Goal: Navigation & Orientation: Find specific page/section

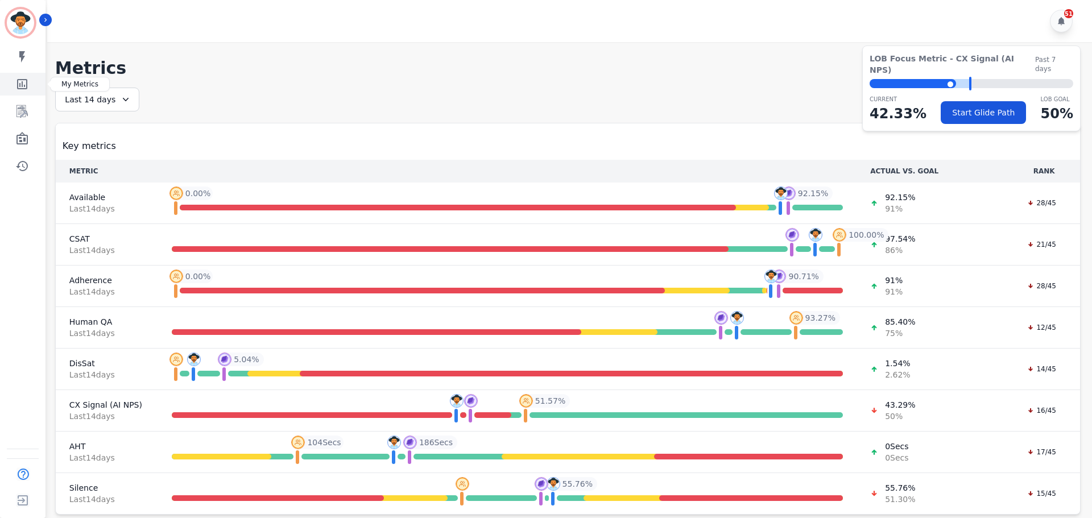
click at [19, 81] on icon "Sidebar" at bounding box center [22, 84] width 14 height 14
click at [23, 107] on icon "Sidebar" at bounding box center [21, 111] width 11 height 13
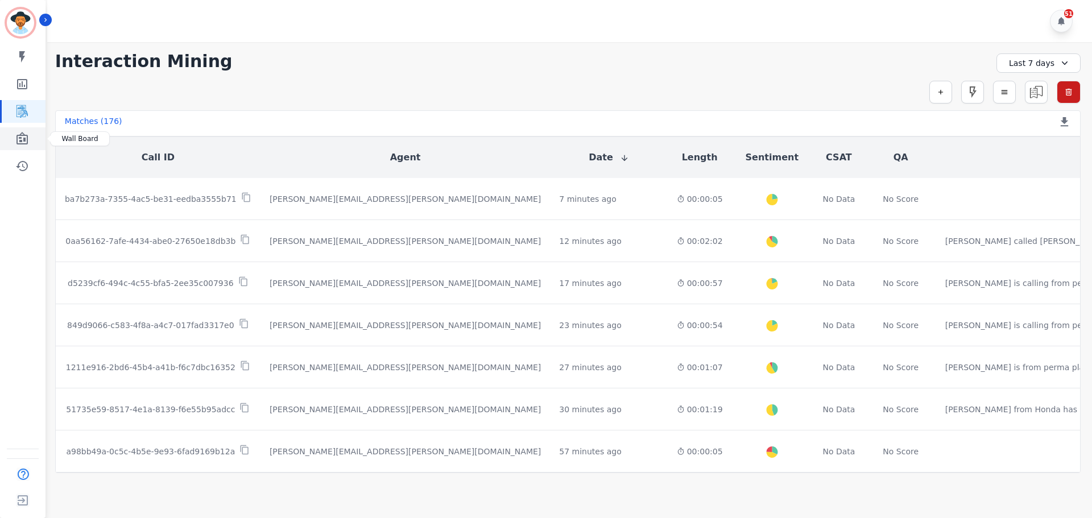
click at [24, 140] on icon "Sidebar" at bounding box center [21, 138] width 11 height 13
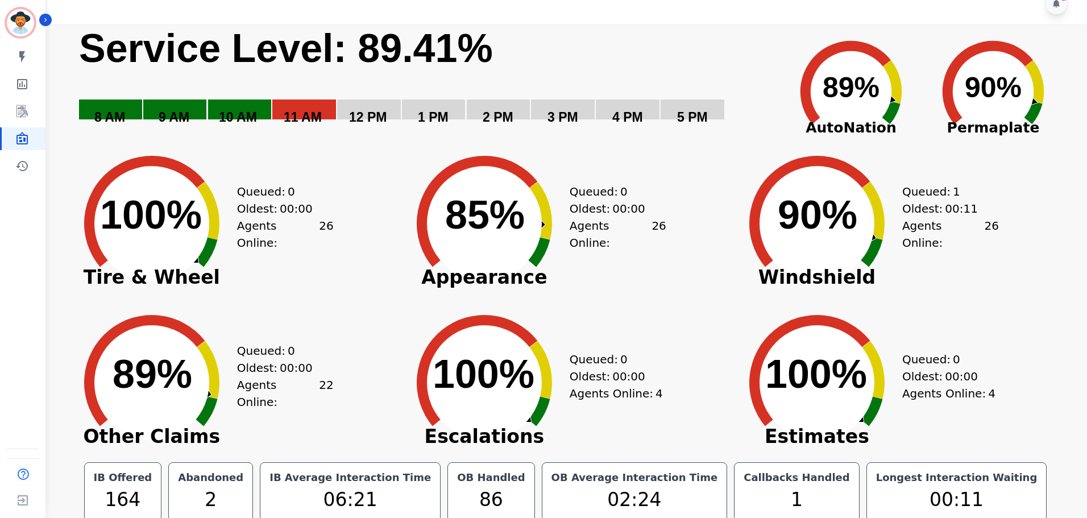
scroll to position [26, 0]
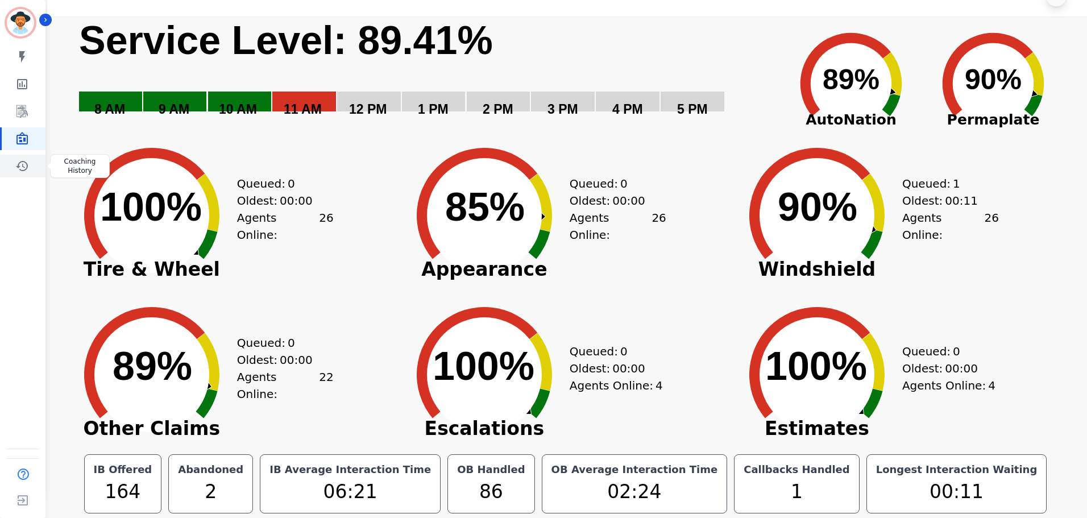
click at [20, 163] on icon "Sidebar" at bounding box center [22, 166] width 14 height 14
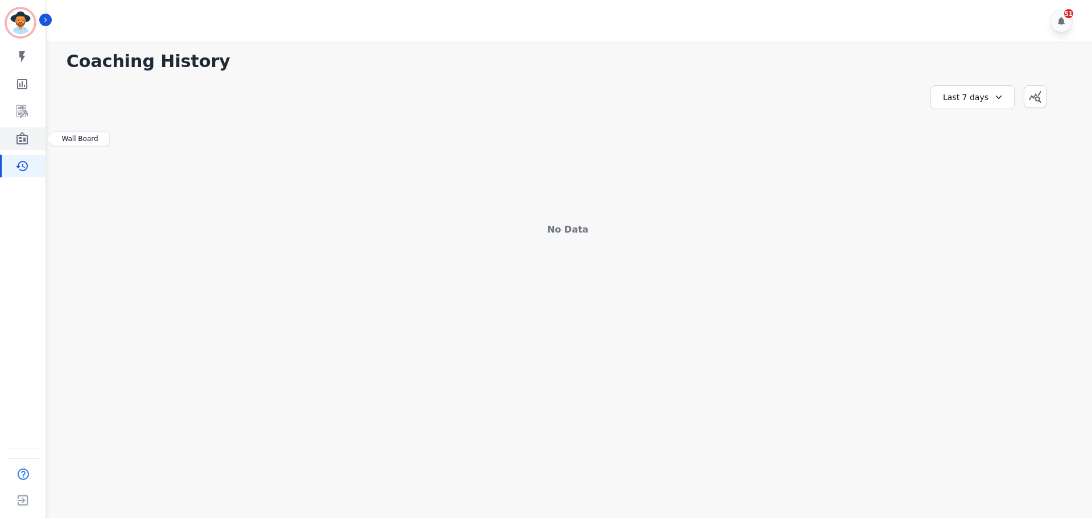
click at [27, 138] on icon "Sidebar" at bounding box center [21, 138] width 11 height 13
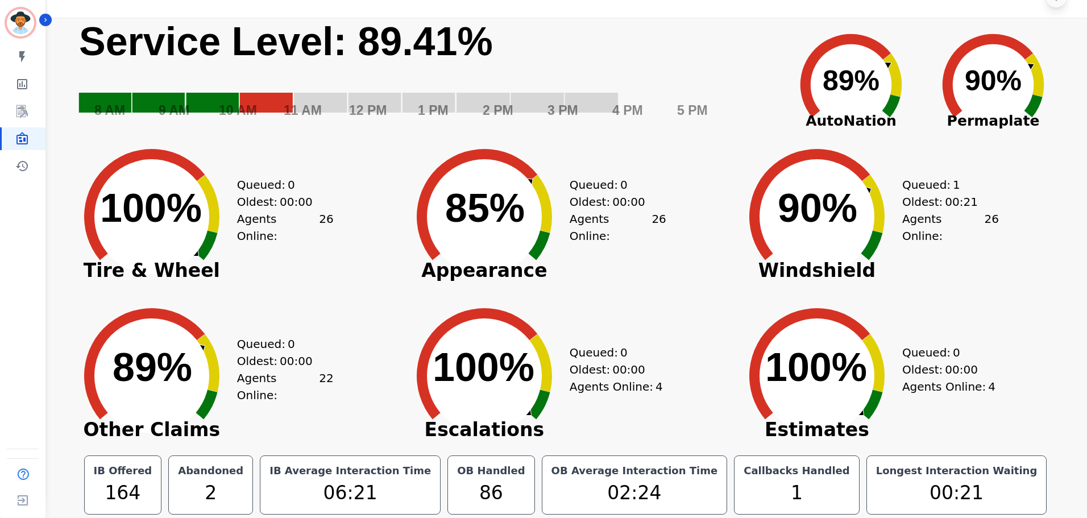
scroll to position [26, 0]
